Goal: Task Accomplishment & Management: Manage account settings

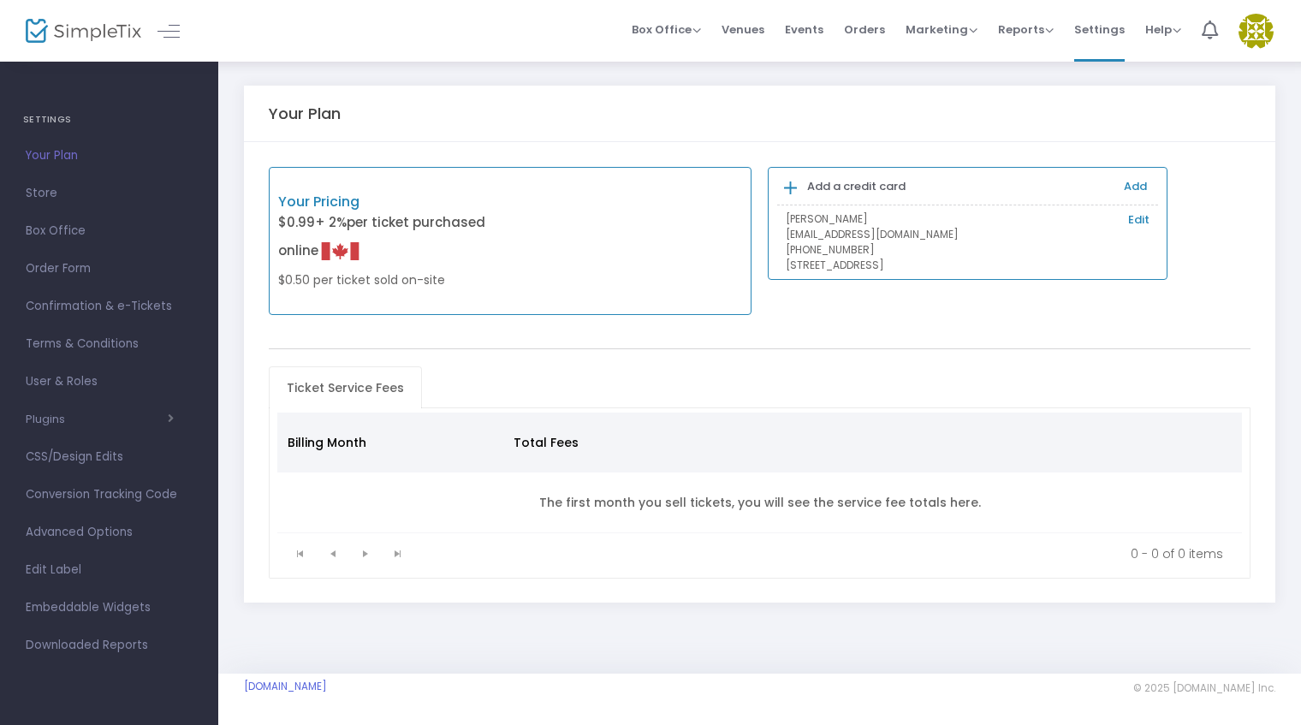
click at [1257, 36] on img at bounding box center [1256, 31] width 35 height 35
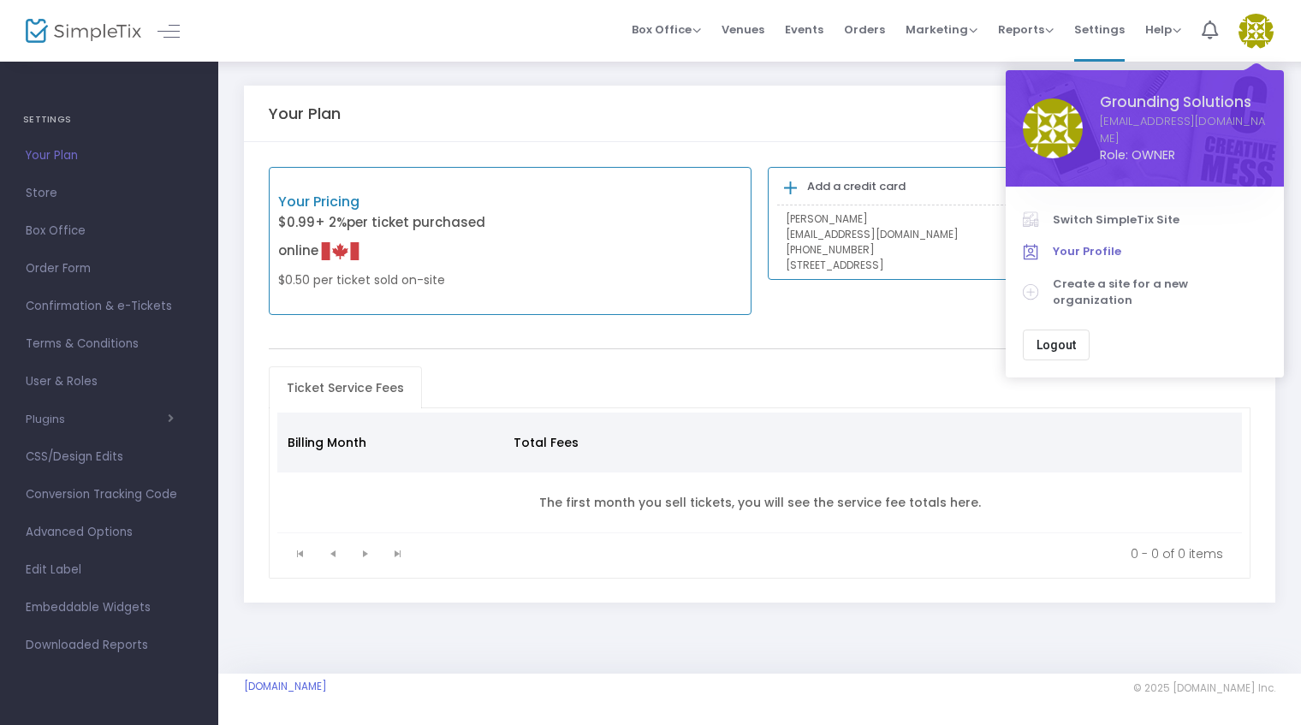
click at [1082, 243] on span "Your Profile" at bounding box center [1160, 251] width 214 height 17
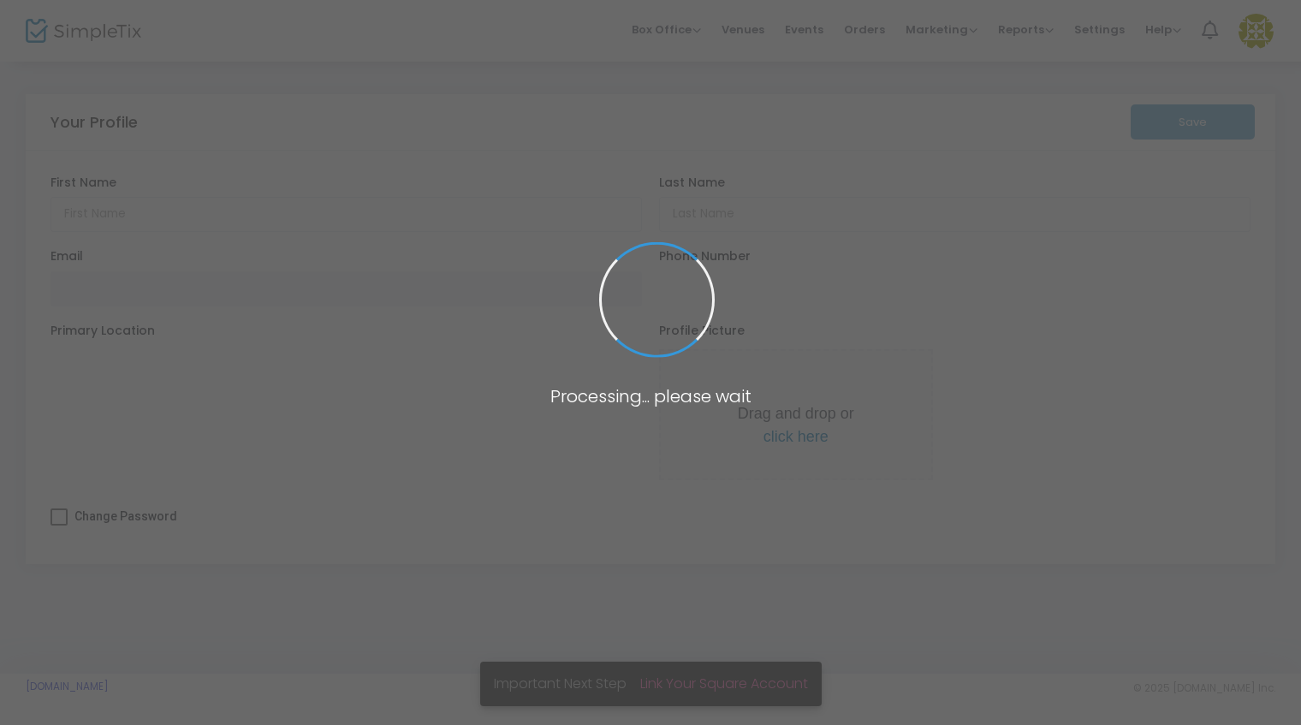
type input "Grounding"
type input "Solutions"
type input "[EMAIL_ADDRESS][DOMAIN_NAME]"
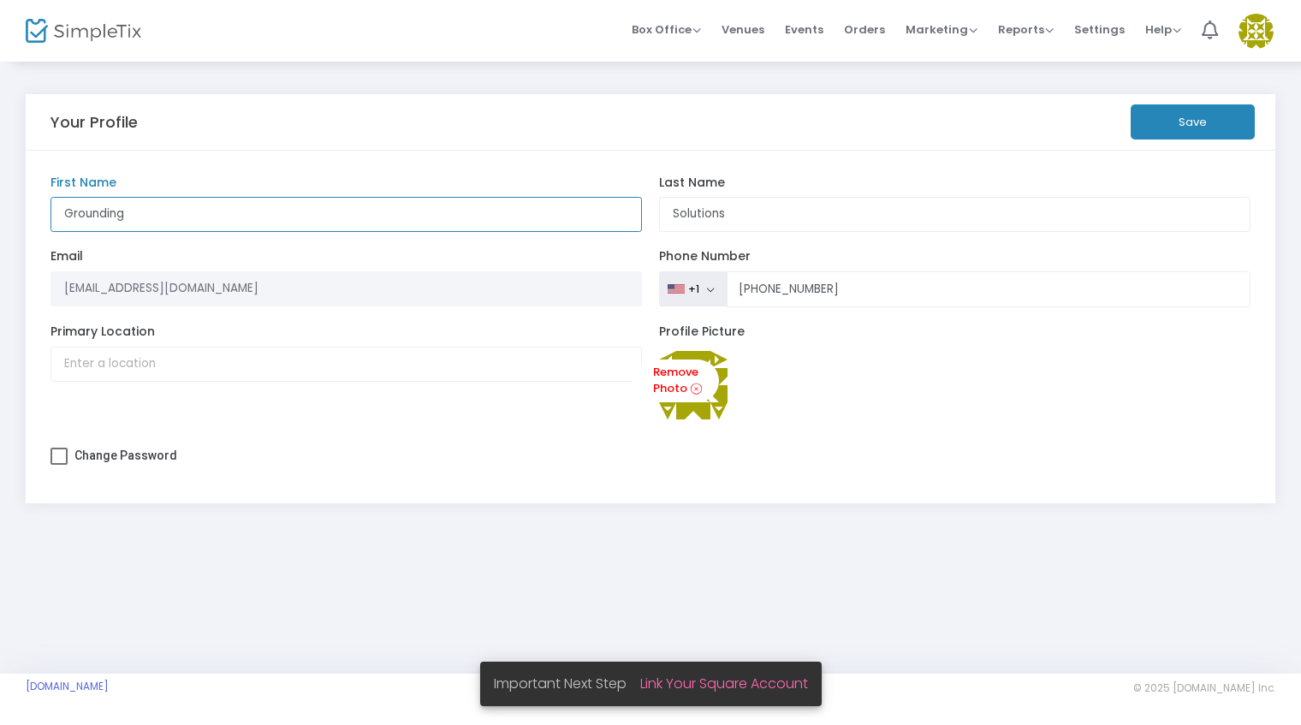
click at [283, 207] on input "Grounding" at bounding box center [347, 214] width 592 height 35
click at [803, 431] on div "Profile Picture Remove Photo" at bounding box center [955, 380] width 609 height 112
click at [668, 385] on link "Remove Photo" at bounding box center [676, 382] width 86 height 44
